Goal: Transaction & Acquisition: Purchase product/service

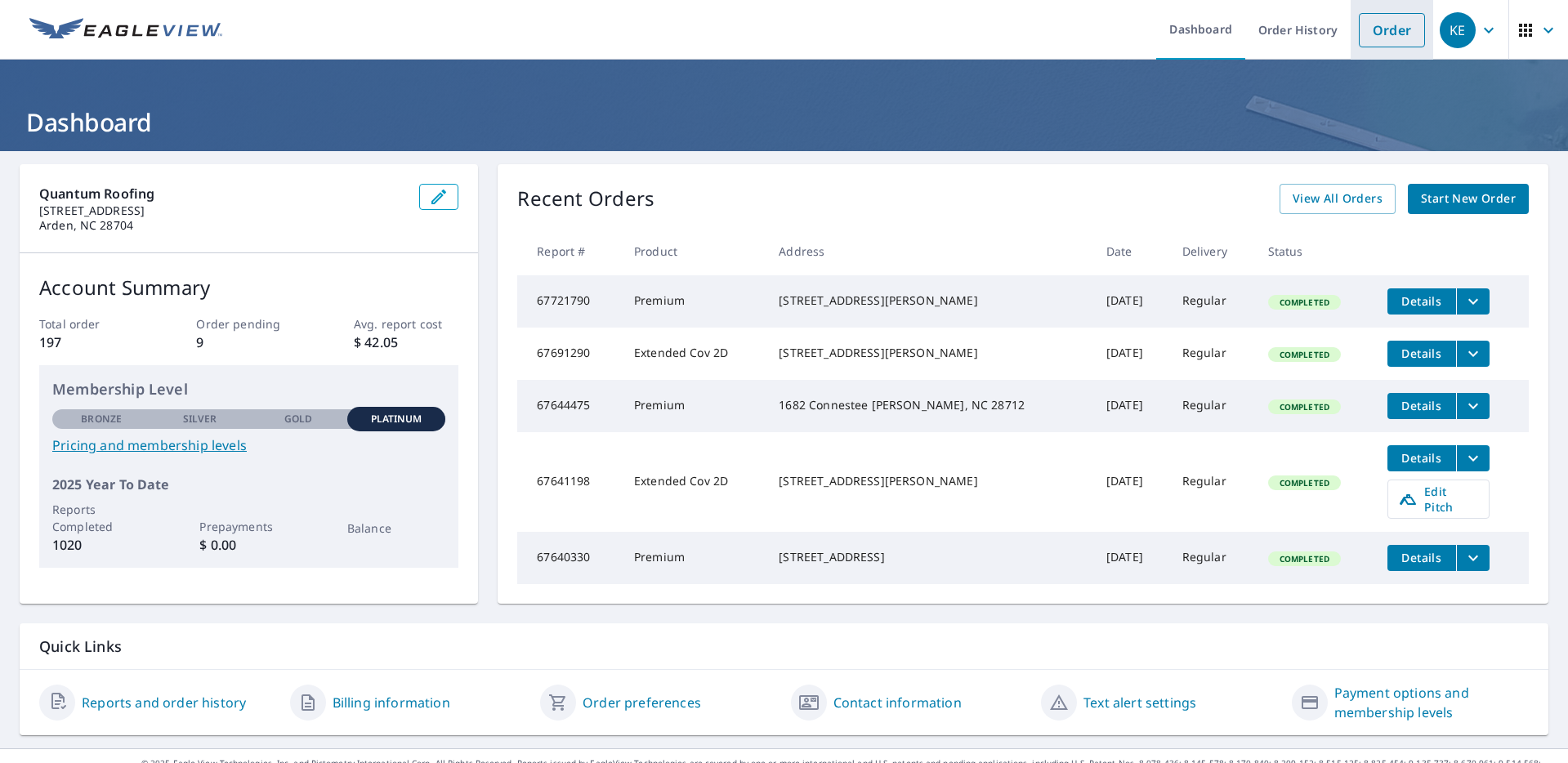
click at [1373, 27] on link "Order" at bounding box center [1391, 30] width 66 height 34
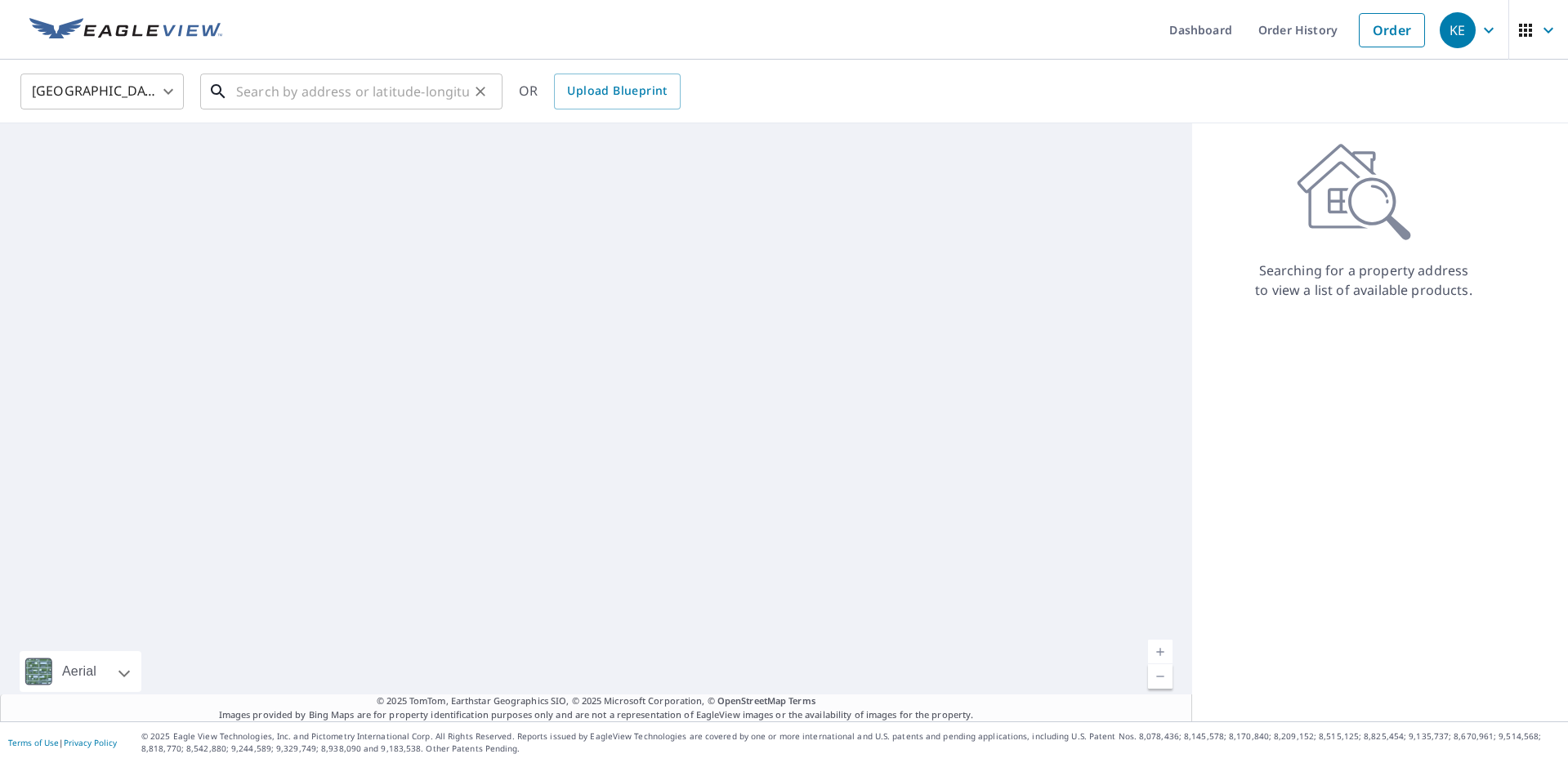
click at [404, 100] on input "text" at bounding box center [352, 91] width 233 height 46
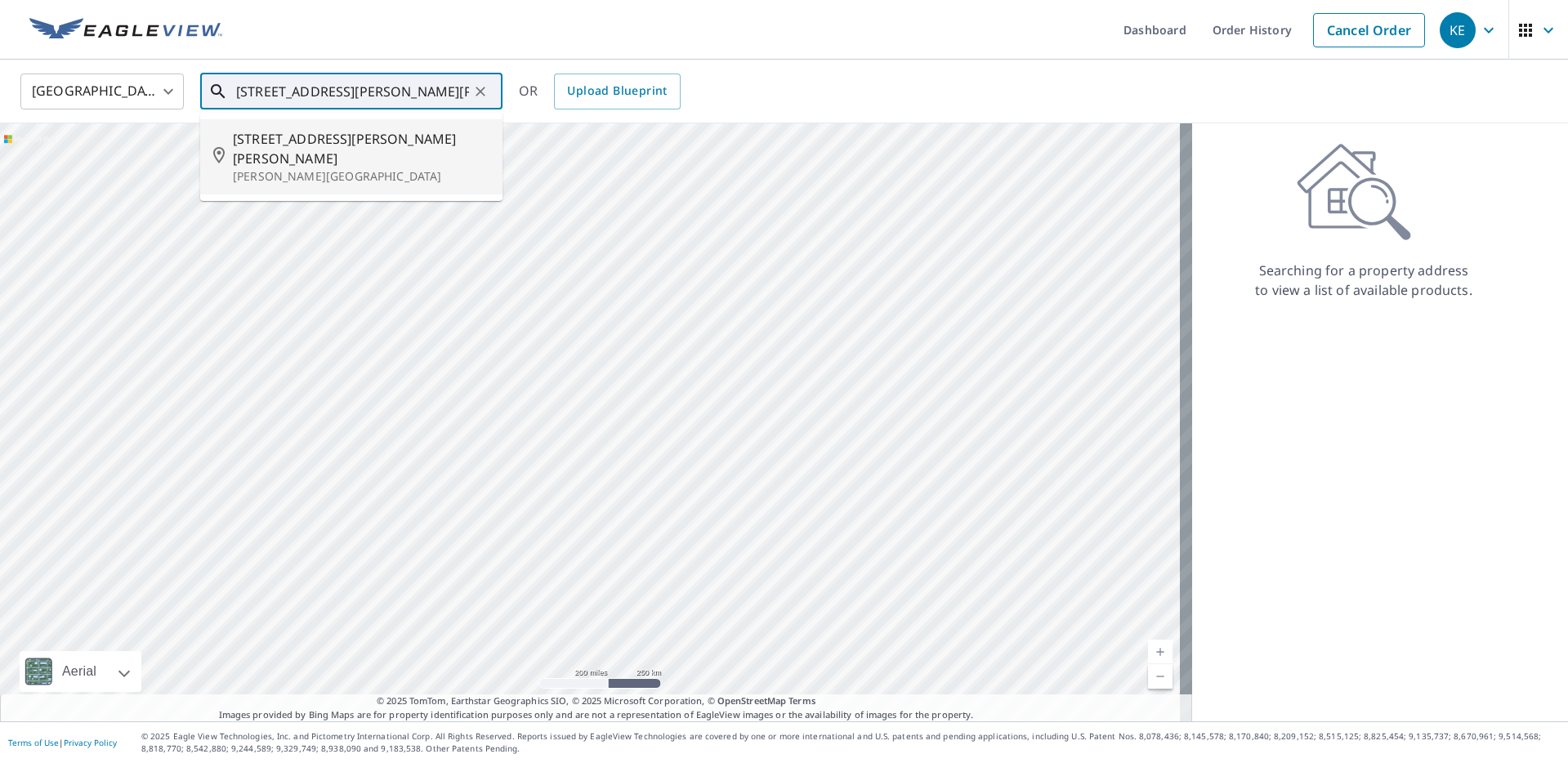
click at [312, 144] on span "178 Jo Anna Dr" at bounding box center [361, 148] width 257 height 39
type input "178 Jo Anna Dr Marion, NC 28752"
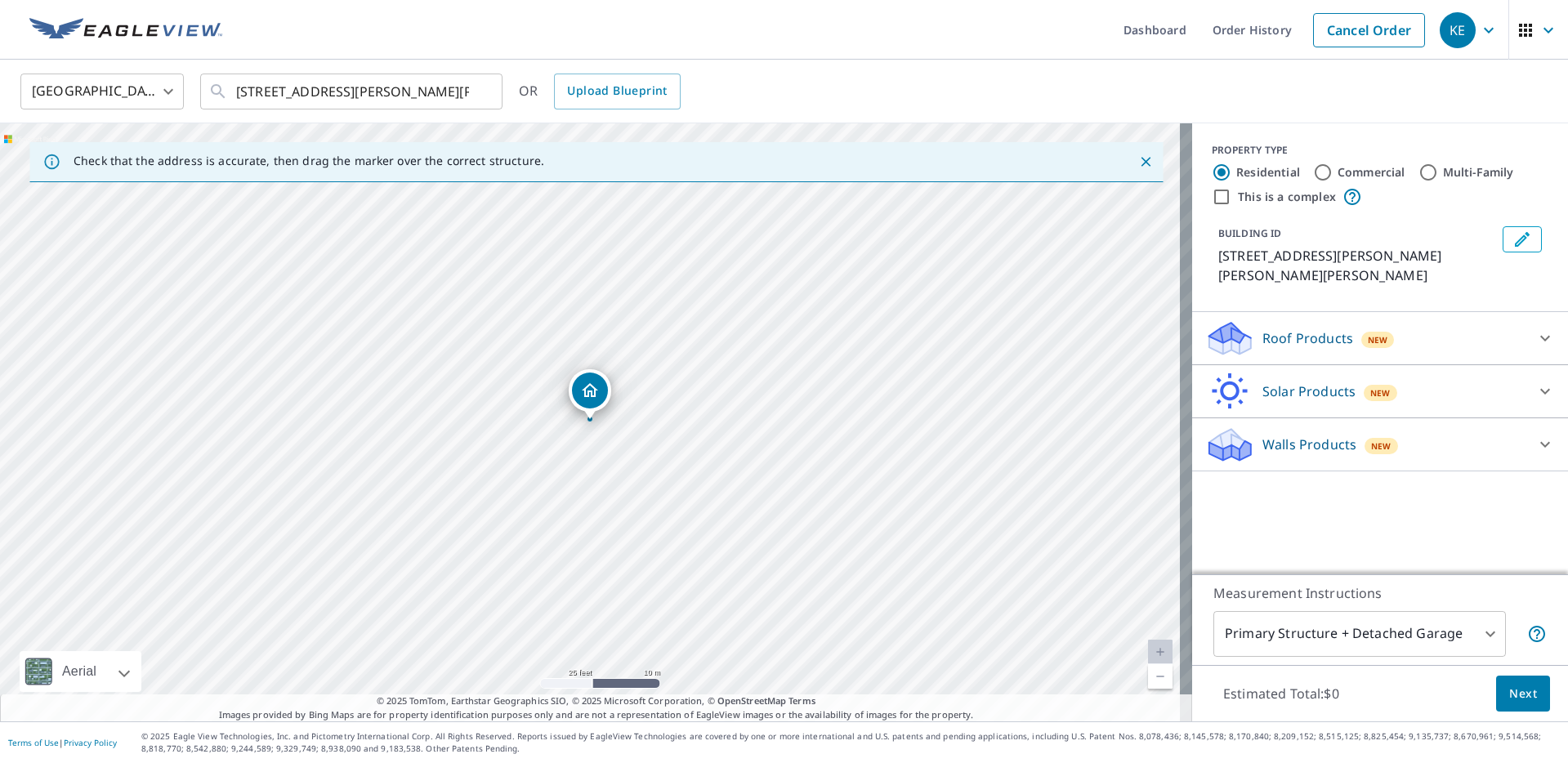
click at [1311, 328] on p "Roof Products" at bounding box center [1307, 338] width 90 height 20
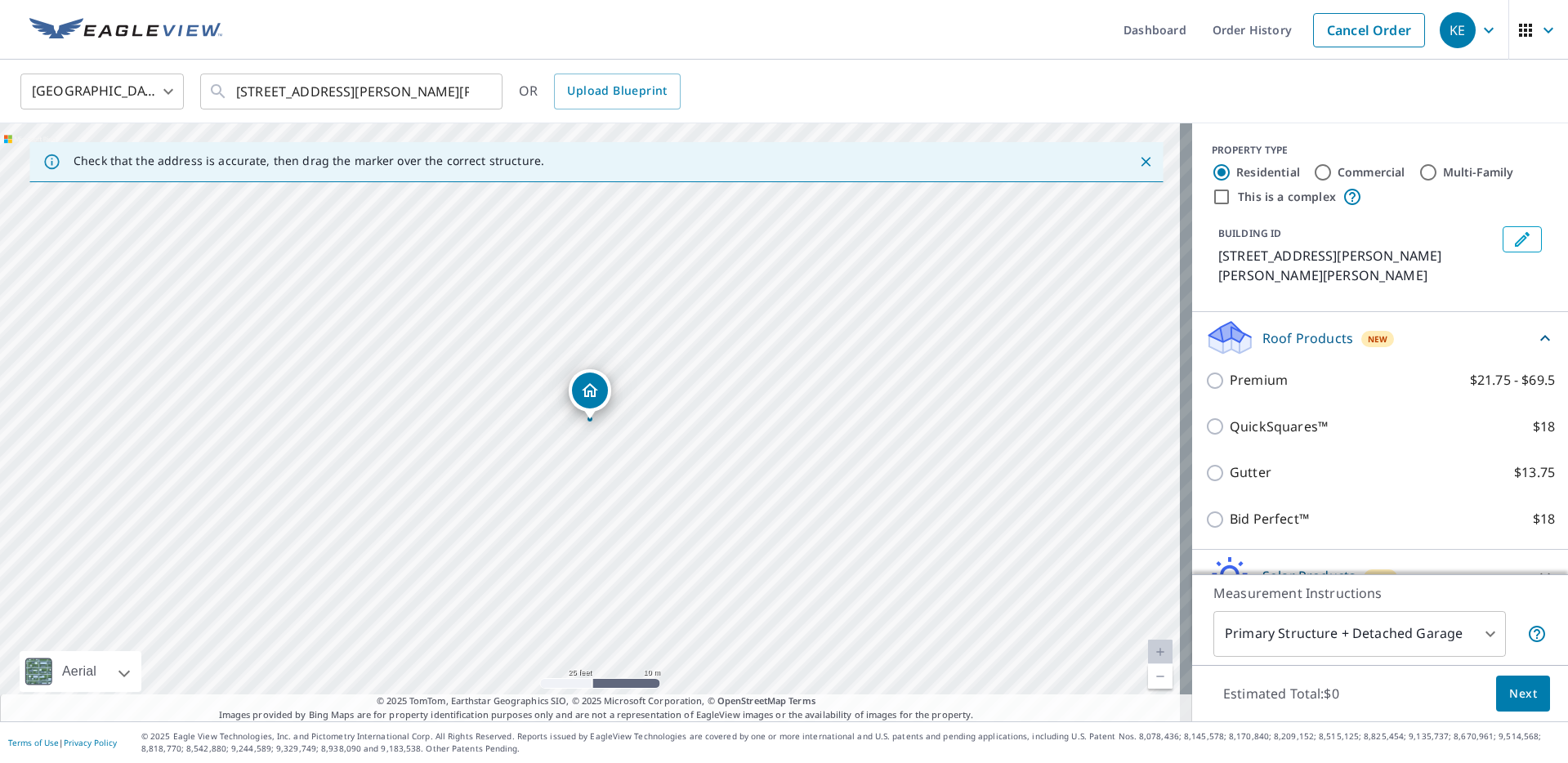
click at [1241, 370] on div "Premium $21.75 - $69.5" at bounding box center [1380, 380] width 350 height 46
click at [1215, 357] on div "Premium $21.75 - $69.5" at bounding box center [1380, 380] width 350 height 46
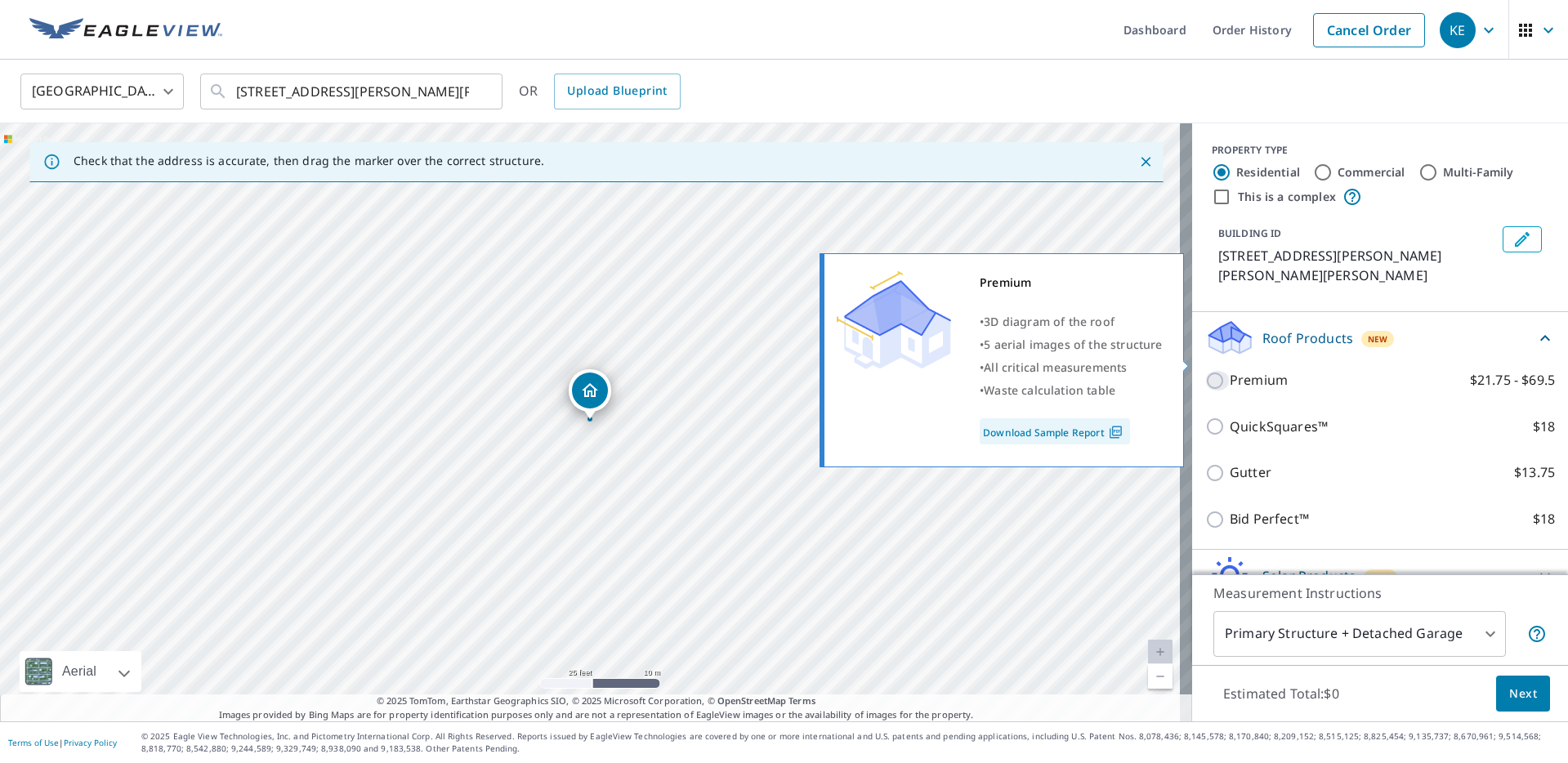
click at [1210, 371] on input "Premium $21.75 - $69.5" at bounding box center [1217, 381] width 25 height 20
checkbox input "true"
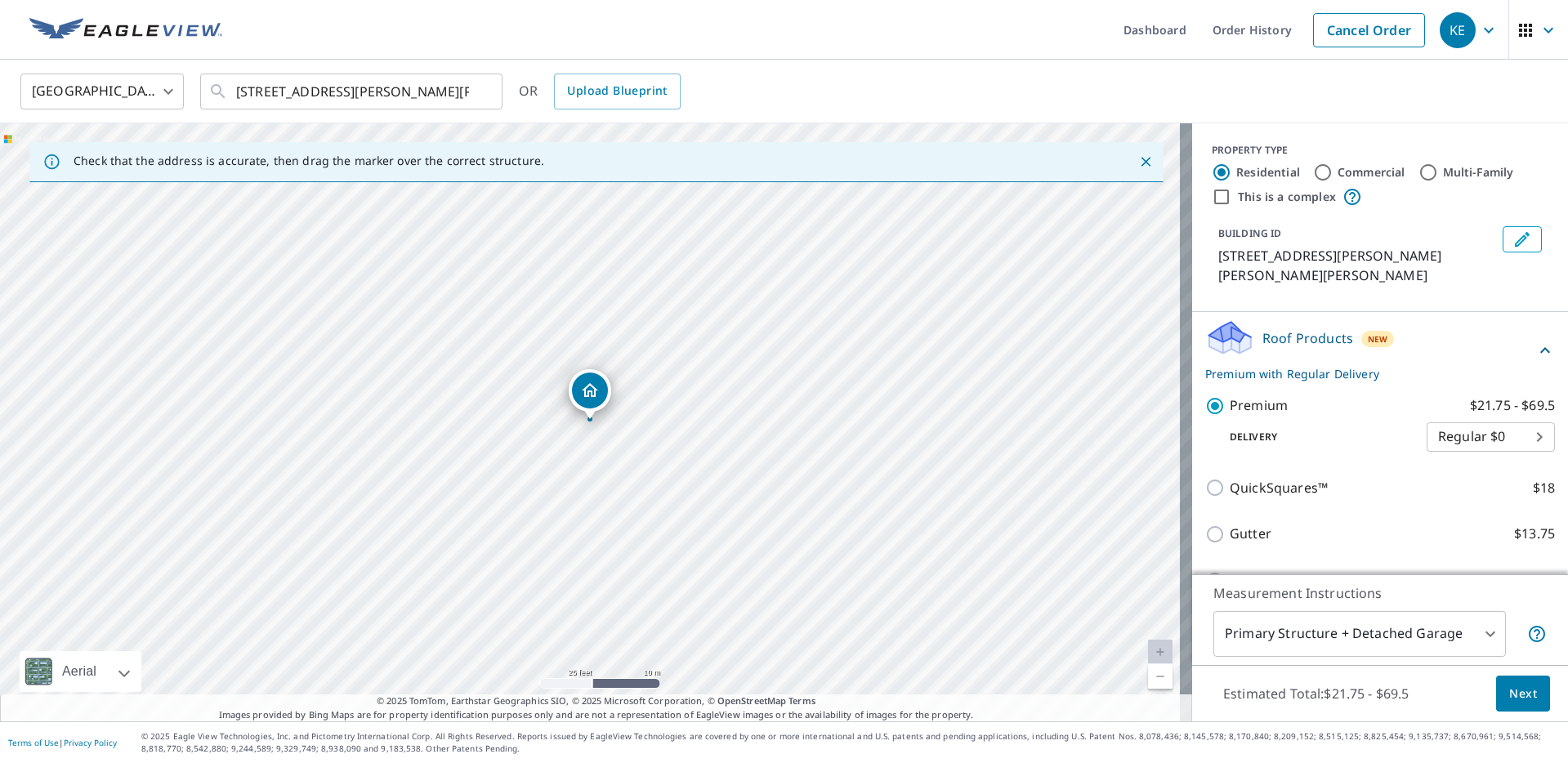
click at [1510, 693] on span "Next" at bounding box center [1523, 693] width 28 height 21
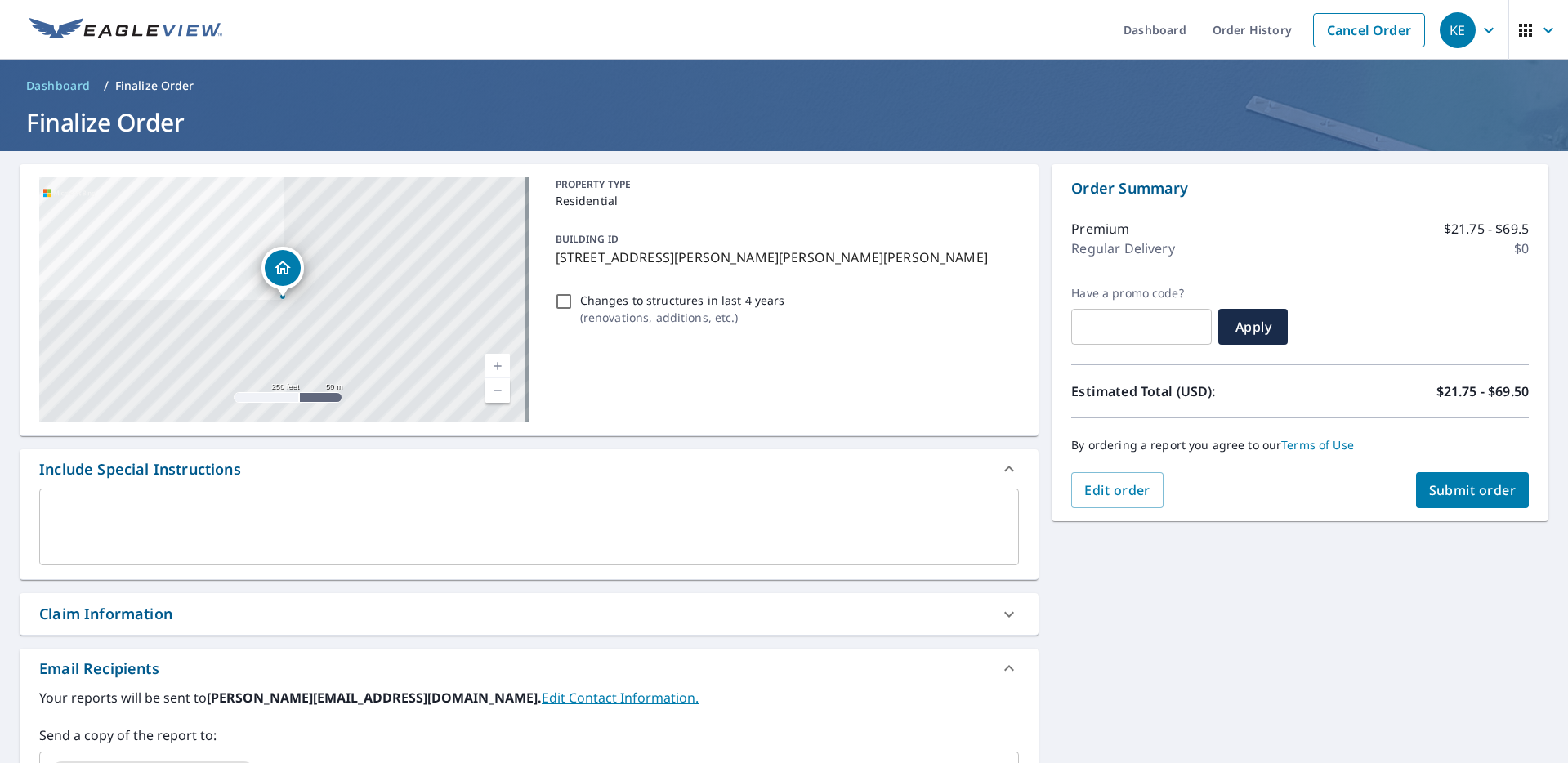
click at [1451, 500] on button "Submit order" at bounding box center [1472, 490] width 114 height 36
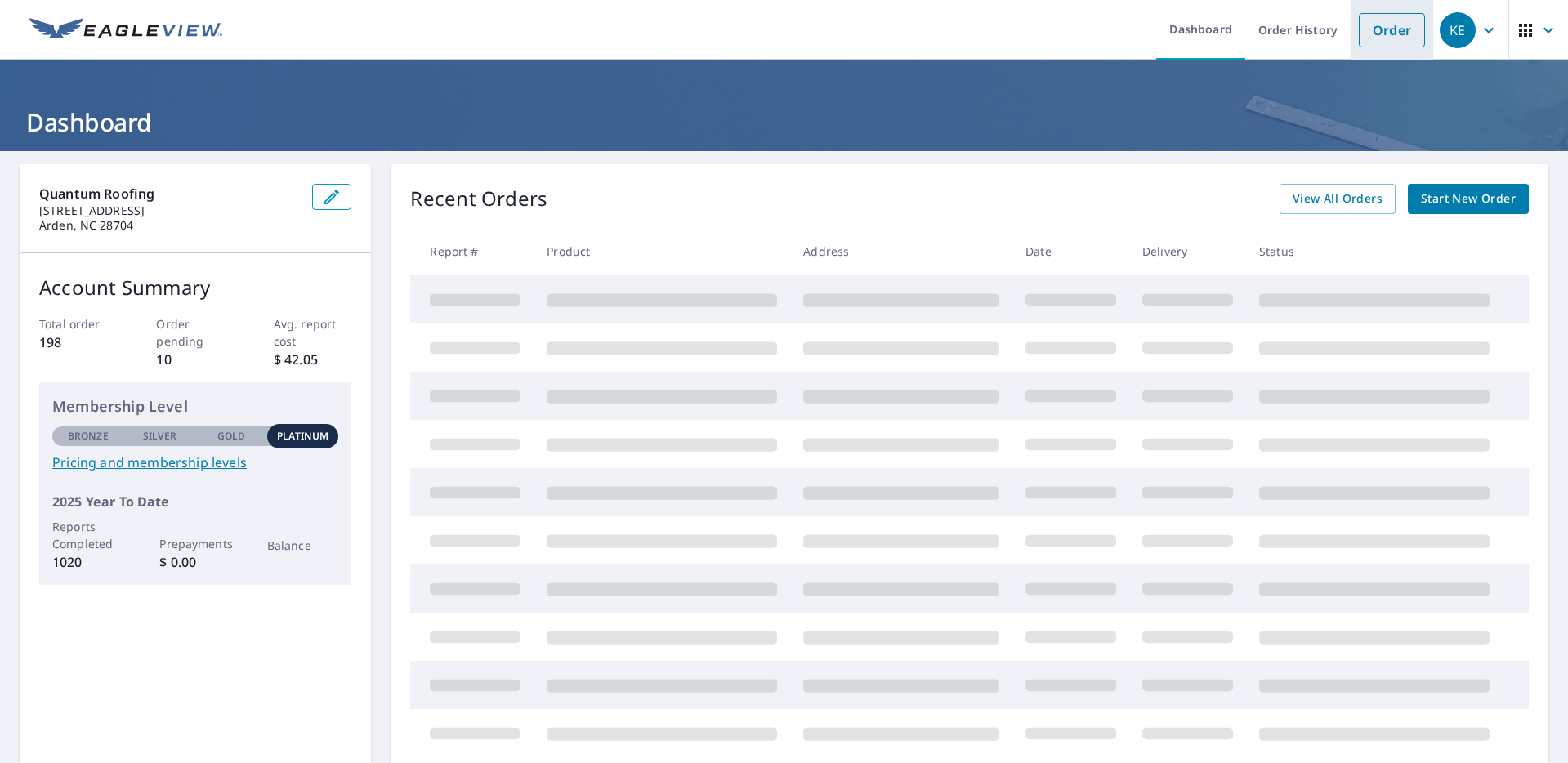
click at [1390, 33] on link "Order" at bounding box center [1391, 30] width 66 height 34
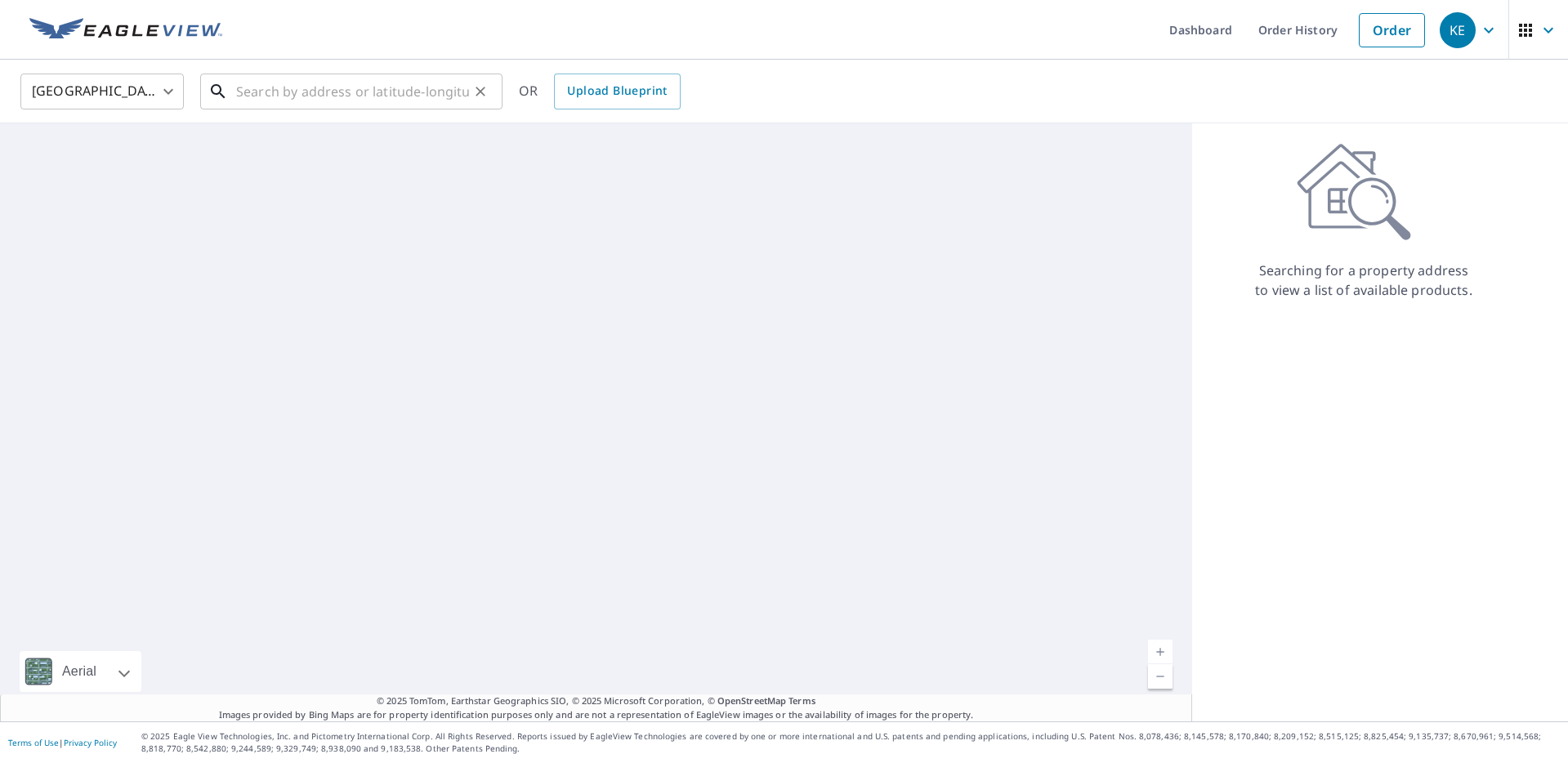
click at [393, 89] on input "text" at bounding box center [352, 91] width 233 height 46
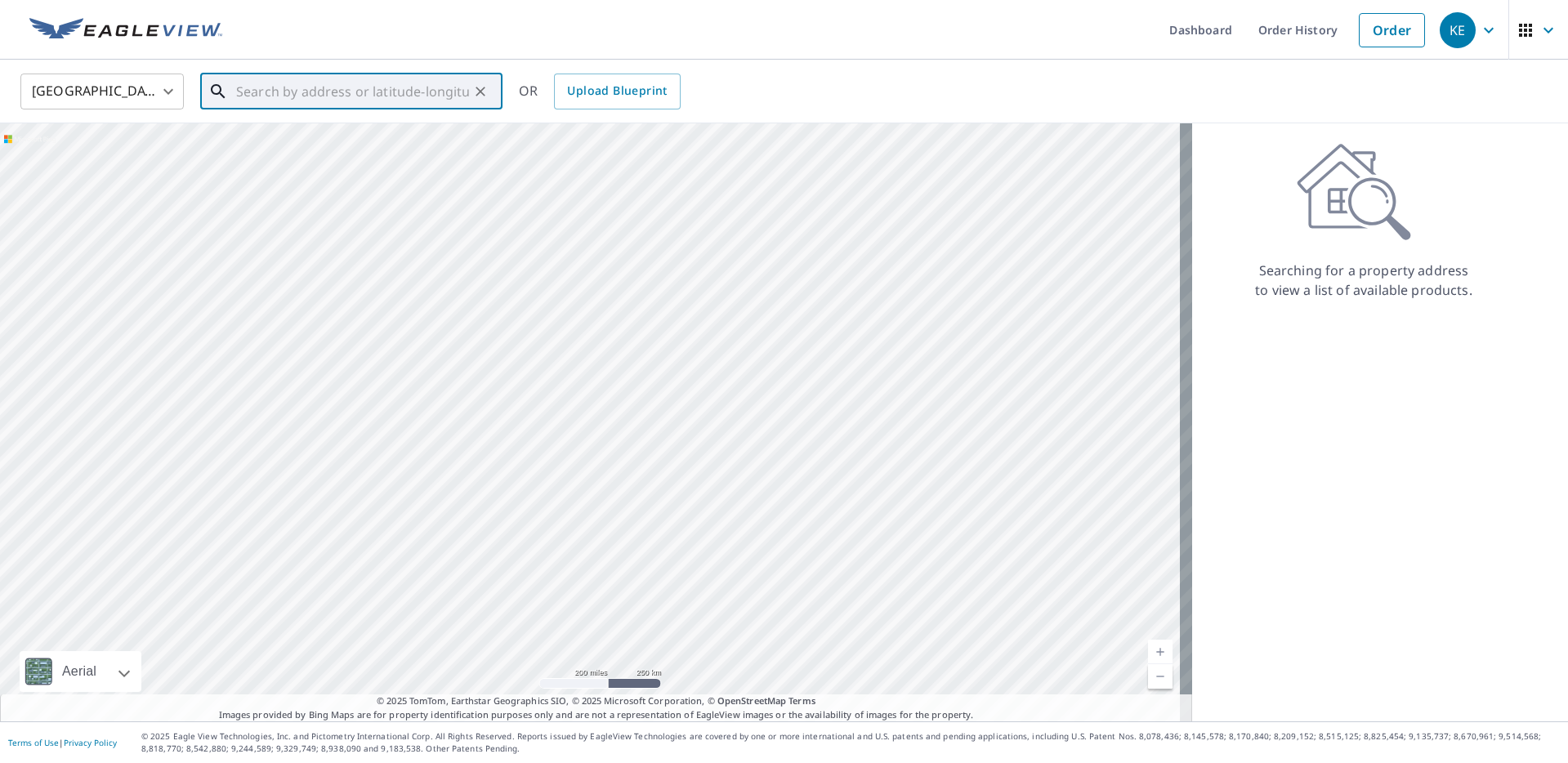
paste input "62 Koda Dr"
click at [318, 144] on span "62 Koda Dr" at bounding box center [361, 139] width 257 height 20
type input "[STREET_ADDRESS][PERSON_NAME]"
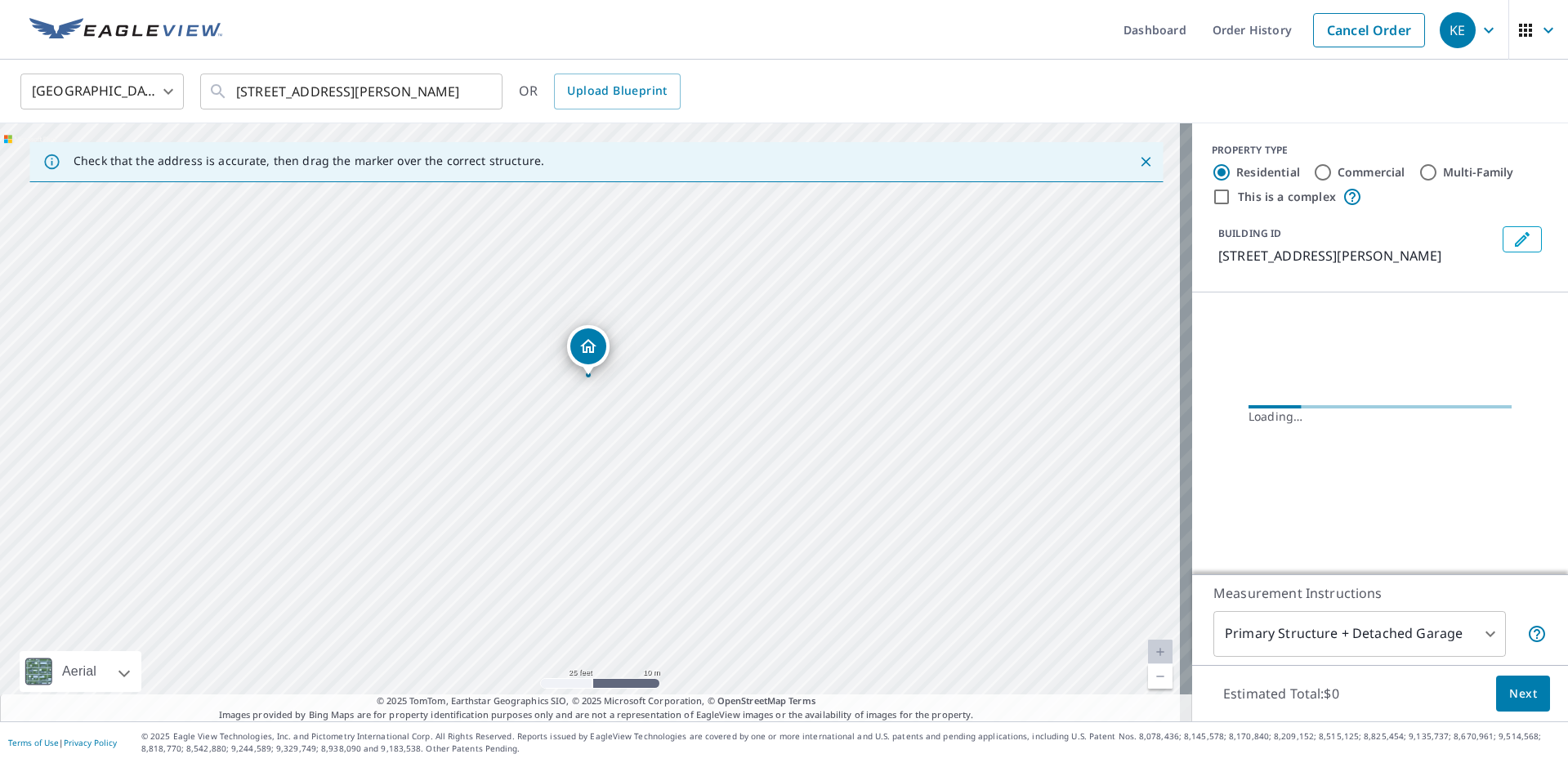
drag, startPoint x: 705, startPoint y: 495, endPoint x: 728, endPoint y: 404, distance: 93.9
click at [728, 404] on div "[STREET_ADDRESS][PERSON_NAME]" at bounding box center [596, 423] width 1192 height 598
drag, startPoint x: 722, startPoint y: 394, endPoint x: 713, endPoint y: 281, distance: 113.4
click at [719, 295] on div "[STREET_ADDRESS][PERSON_NAME]" at bounding box center [596, 423] width 1192 height 598
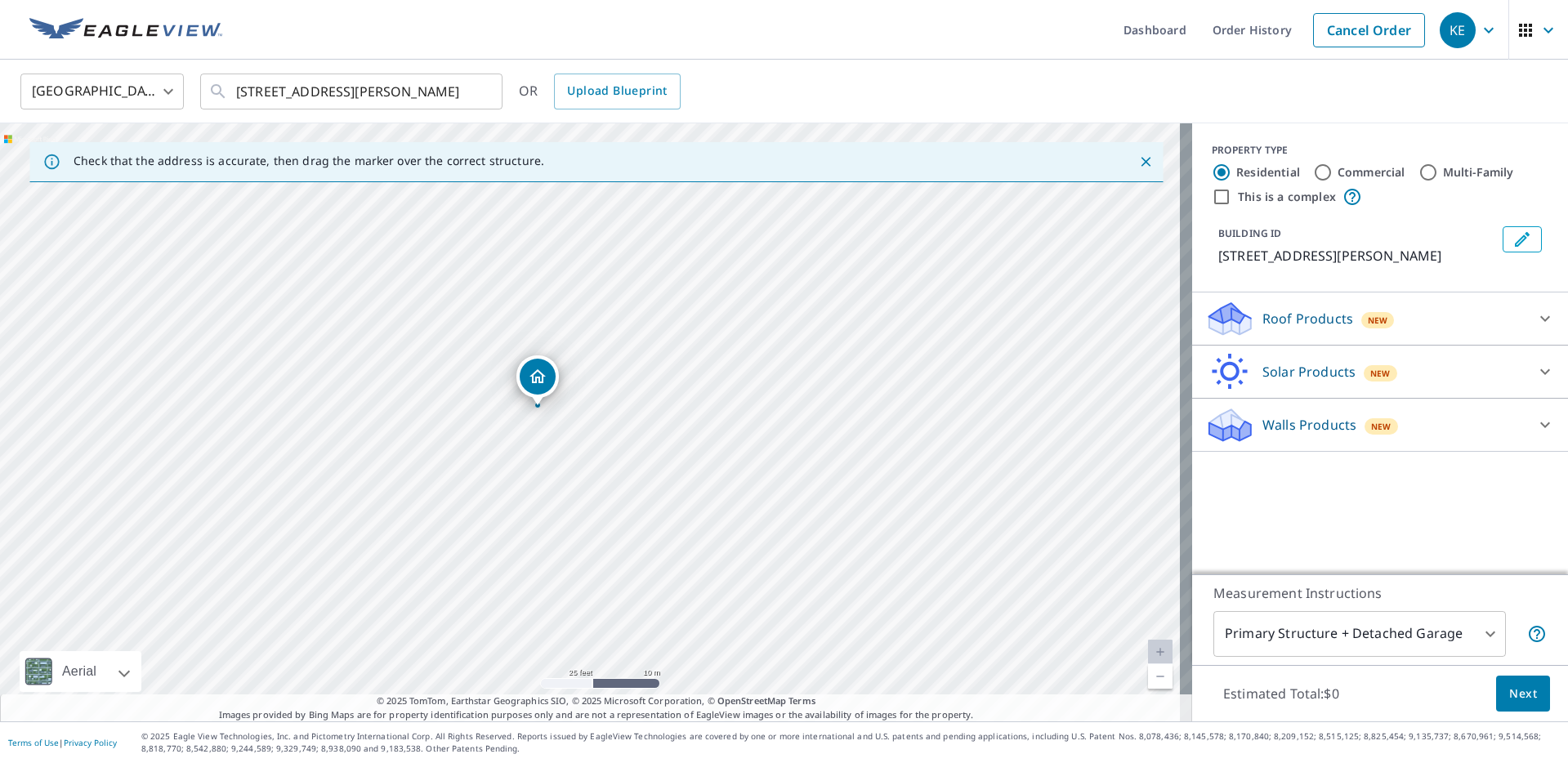
drag, startPoint x: 701, startPoint y: 263, endPoint x: 649, endPoint y: 249, distance: 53.9
click at [649, 249] on div "[STREET_ADDRESS][PERSON_NAME]" at bounding box center [596, 423] width 1192 height 598
